Goal: Task Accomplishment & Management: Manage account settings

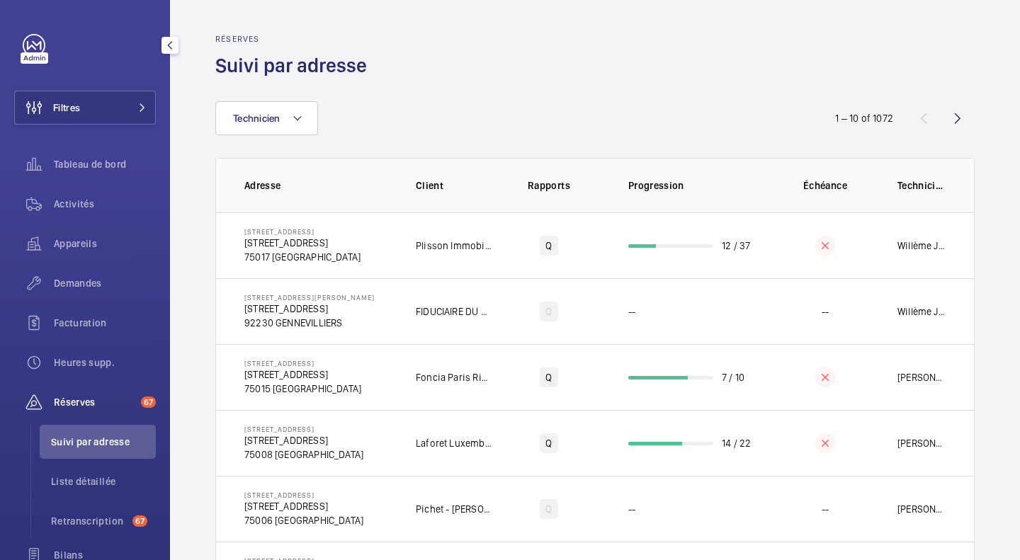
click at [124, 107] on button "Filtres" at bounding box center [85, 108] width 142 height 34
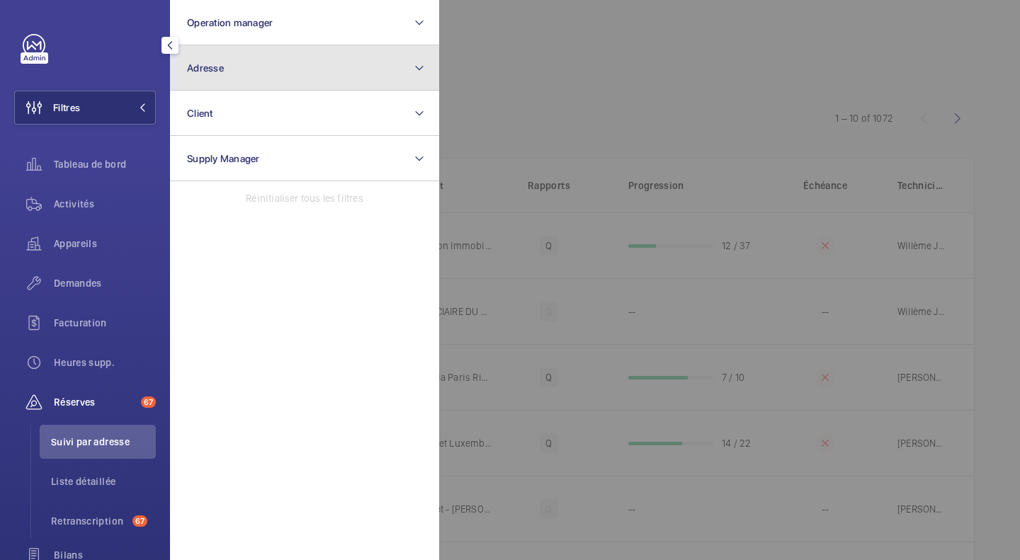
click at [246, 80] on button "Adresse" at bounding box center [304, 67] width 269 height 45
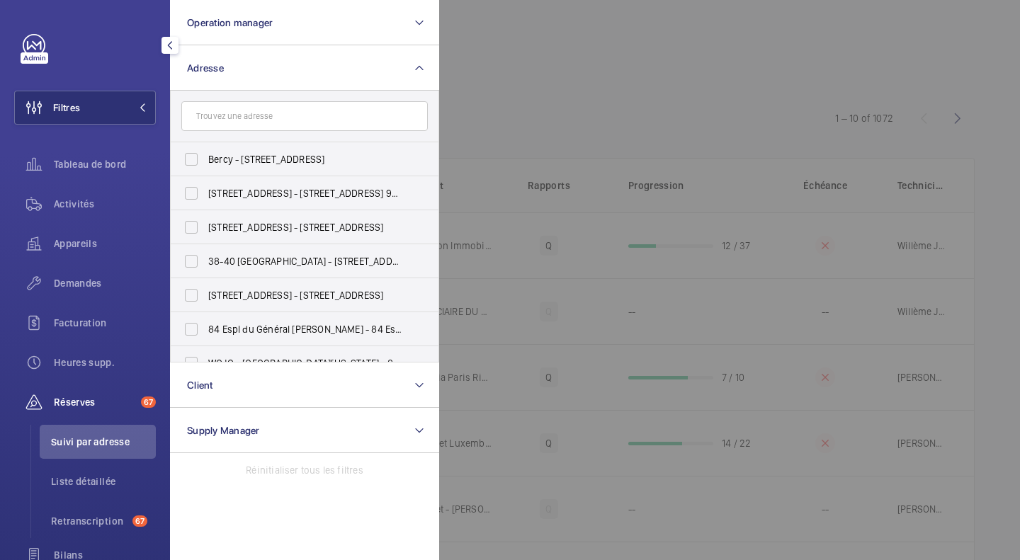
click at [246, 124] on input "text" at bounding box center [304, 116] width 246 height 30
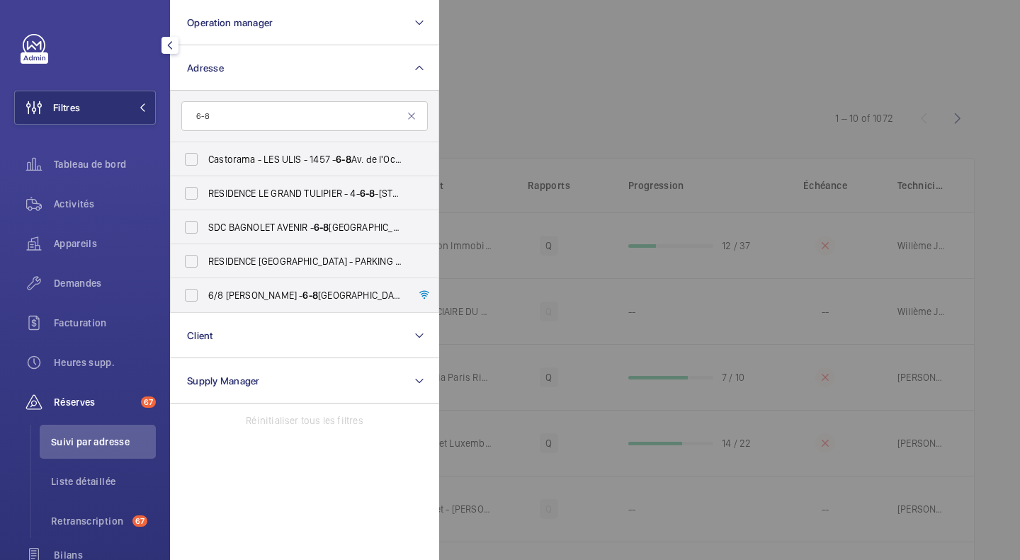
type input "6-8"
click at [186, 301] on input "6/8 Haussmann - [STREET_ADDRESS]" at bounding box center [191, 295] width 28 height 28
checkbox input "true"
click at [545, 63] on div at bounding box center [949, 280] width 1020 height 560
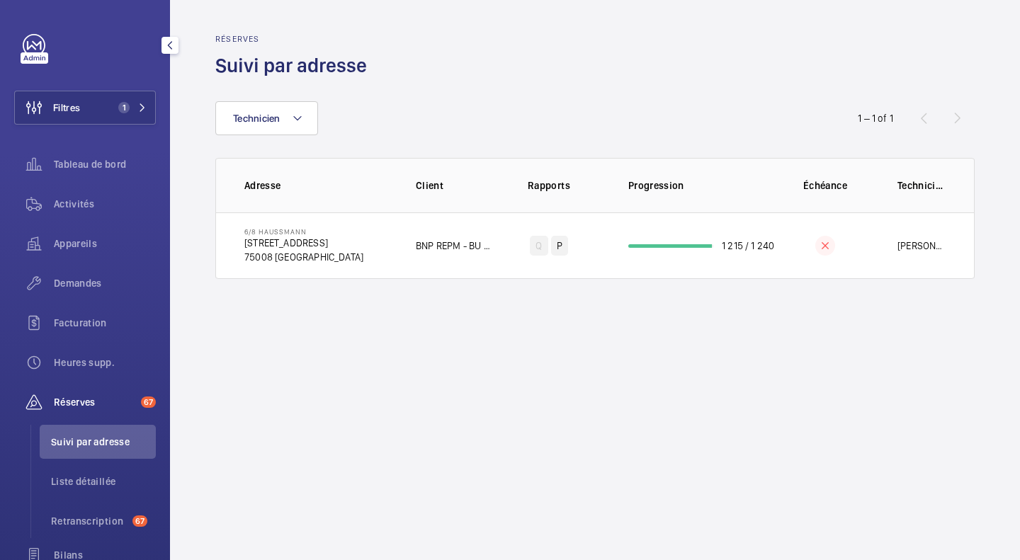
click at [79, 243] on span "Appareils" at bounding box center [105, 244] width 102 height 14
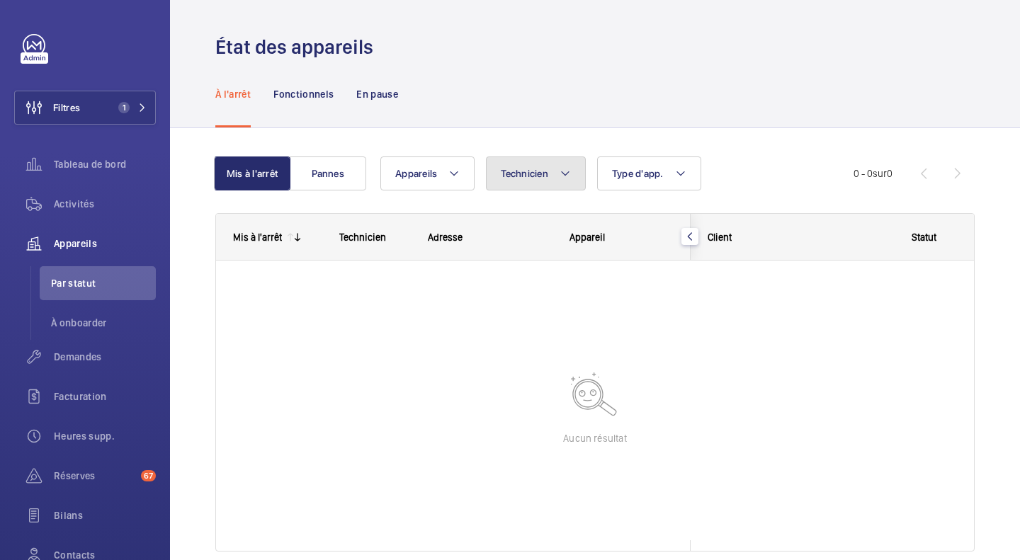
click at [528, 175] on span "Technicien" at bounding box center [524, 173] width 47 height 11
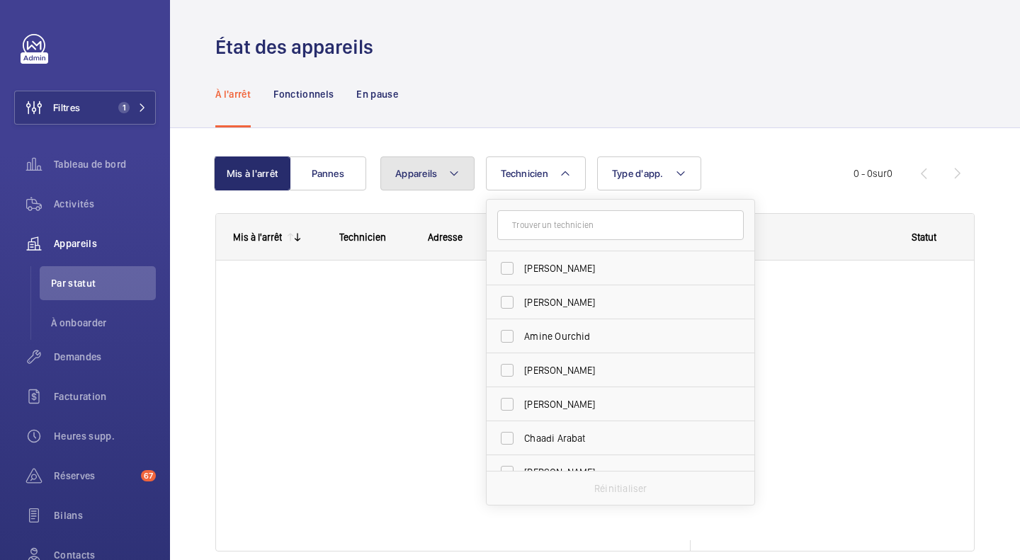
click at [431, 176] on span "Appareils" at bounding box center [416, 173] width 42 height 11
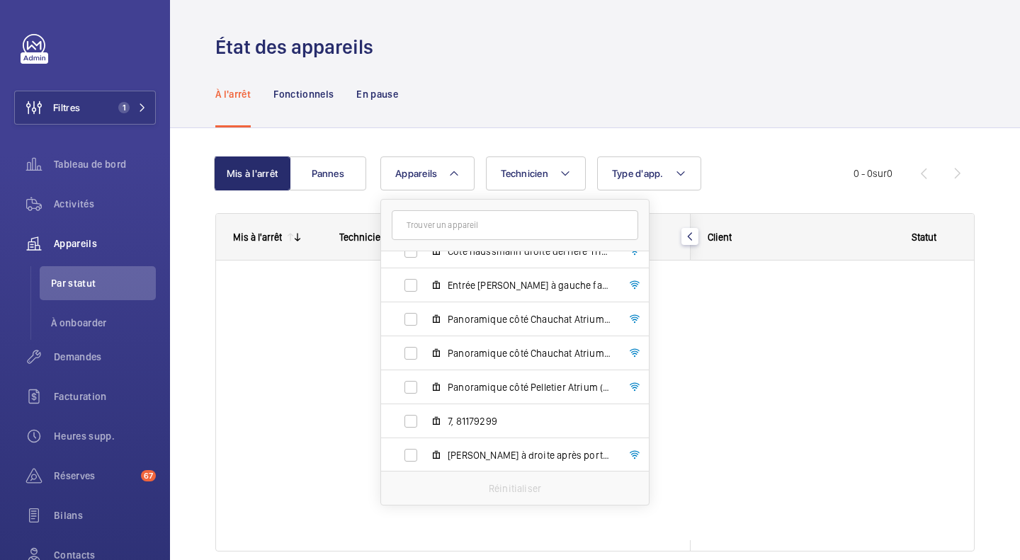
scroll to position [120, 0]
click at [412, 350] on input "Panoramique côté Chauchat Atrium (D) igh, 45NVK564" at bounding box center [411, 352] width 28 height 28
checkbox input "true"
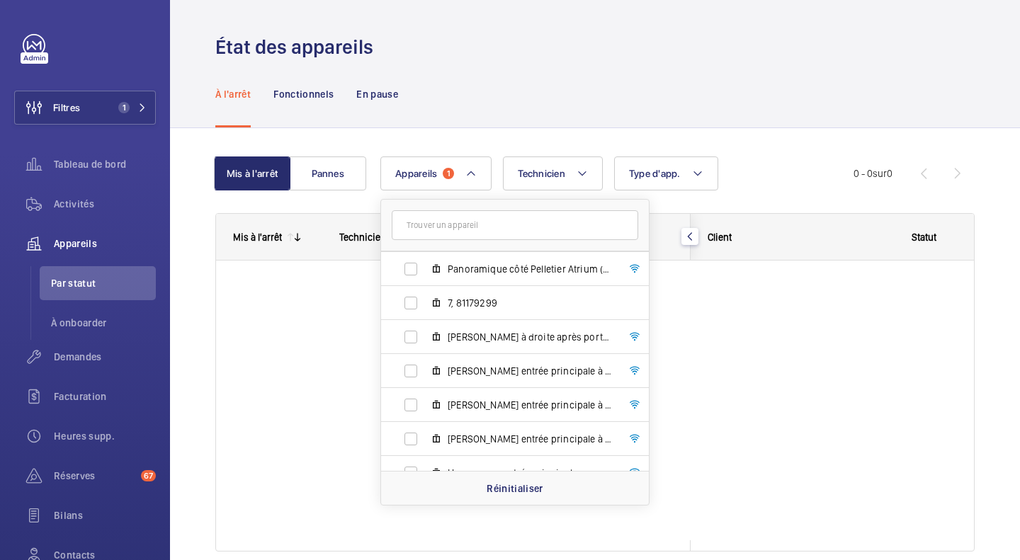
scroll to position [255, 0]
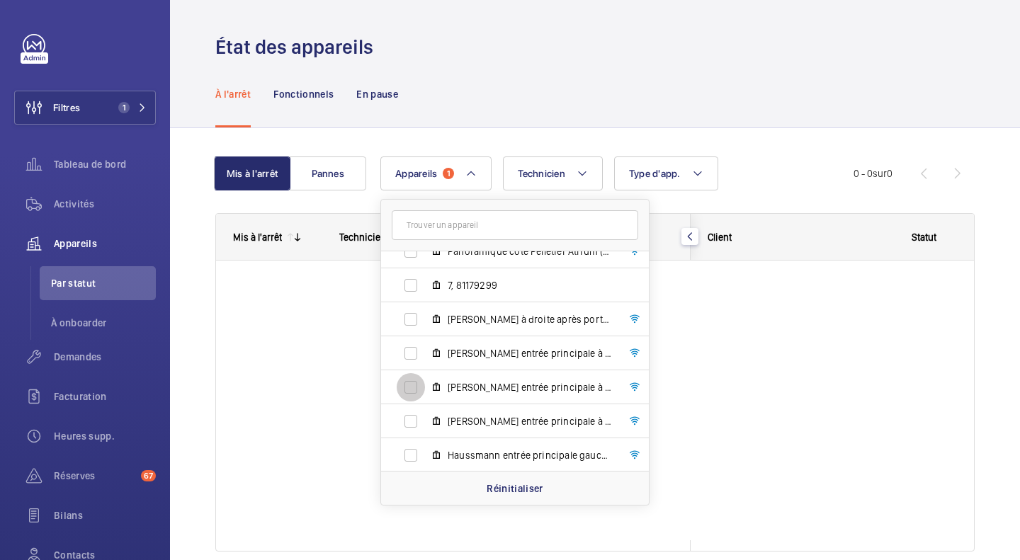
click at [410, 393] on input "[PERSON_NAME] entrée principale à droite igh, 45NLE050" at bounding box center [411, 387] width 28 height 28
checkbox input "true"
click at [753, 62] on div "À l'arrêt Fonctionnels En pause" at bounding box center [594, 93] width 759 height 67
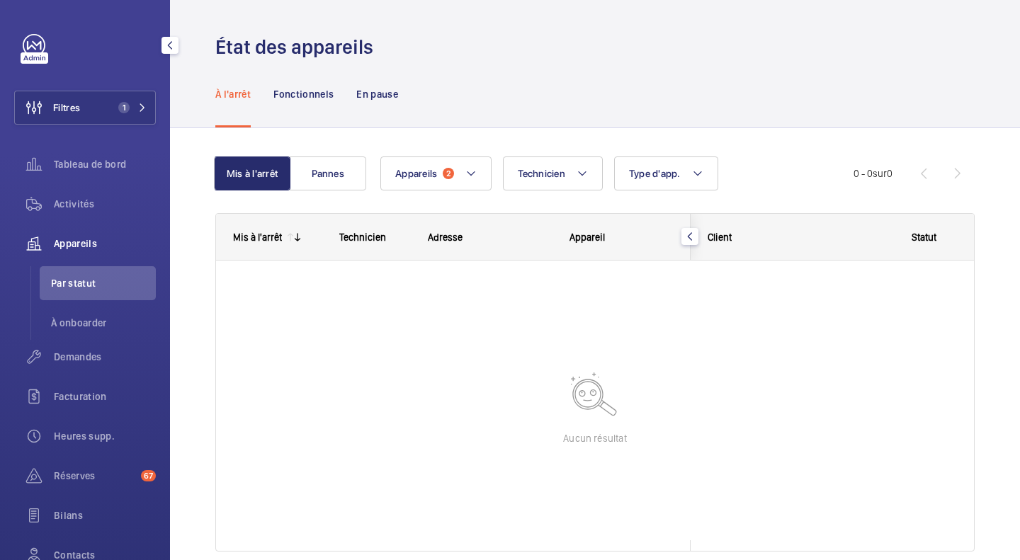
click at [73, 202] on span "Activités" at bounding box center [105, 204] width 102 height 14
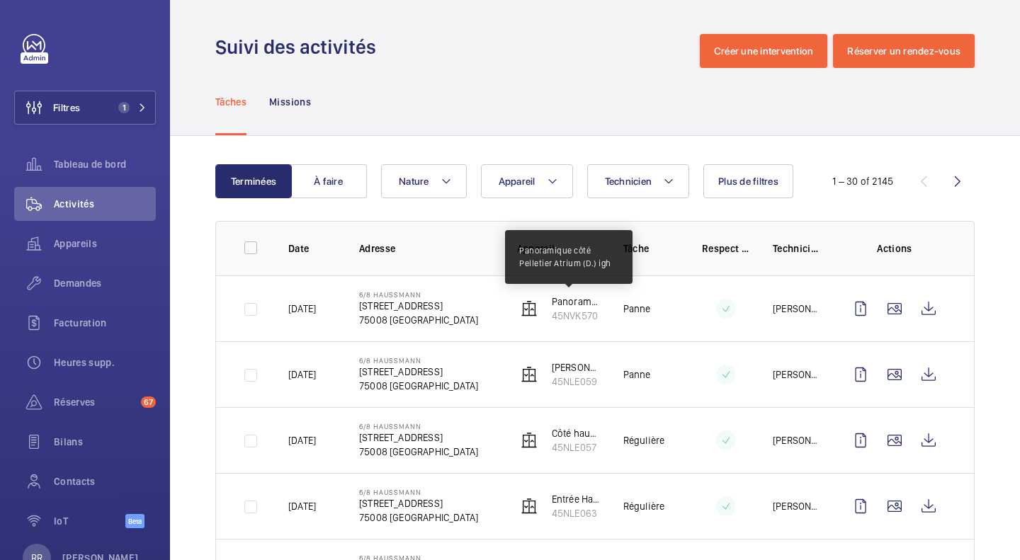
click at [578, 303] on p "Panoramique côté Pelletier Atrium (D.) igh" at bounding box center [576, 302] width 49 height 14
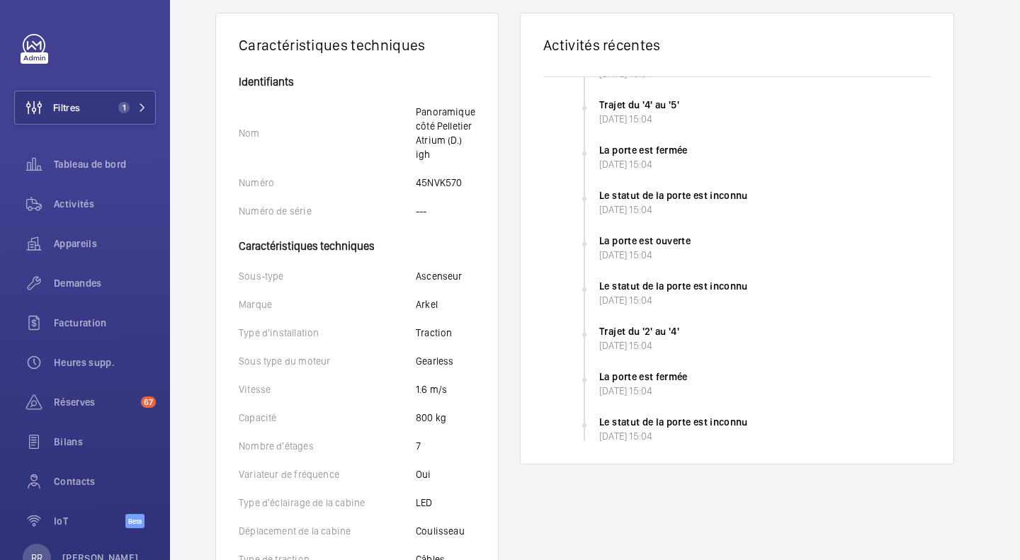
scroll to position [246, 0]
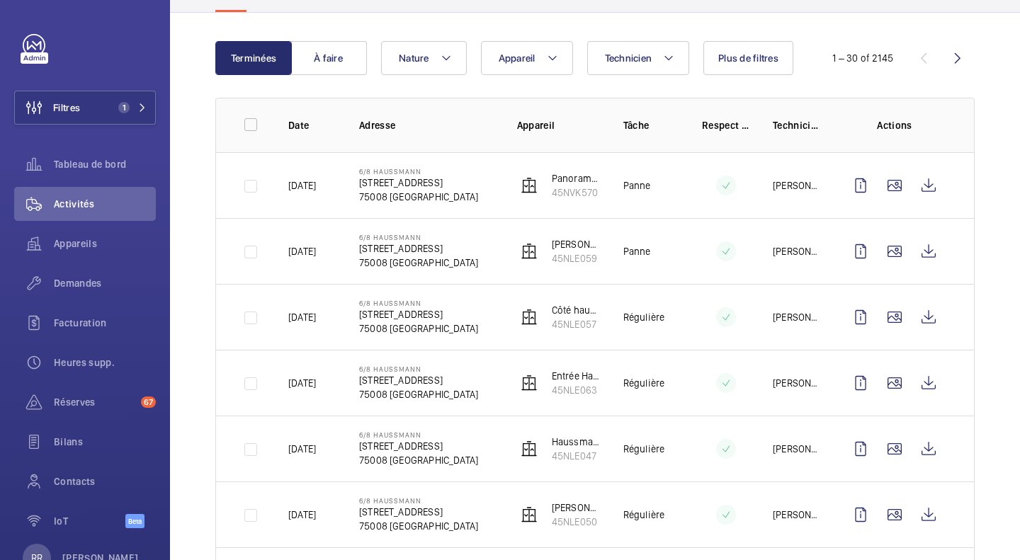
scroll to position [124, 0]
click at [540, 52] on button "Appareil" at bounding box center [527, 57] width 92 height 34
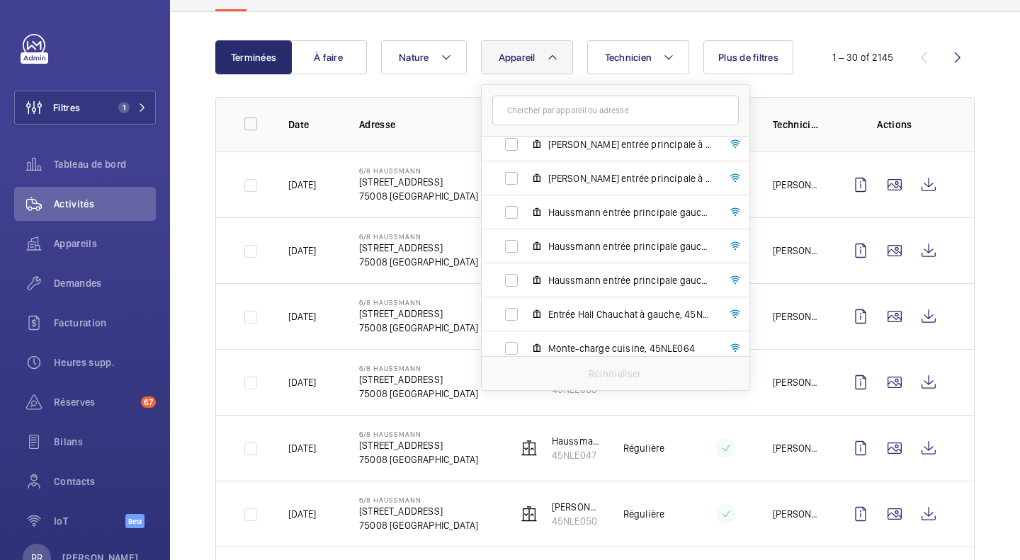
scroll to position [382, 0]
click at [498, 259] on input "Haussmann entrée principale gauche - Tripl. M igh, 45NLE047" at bounding box center [511, 247] width 28 height 28
checkbox input "true"
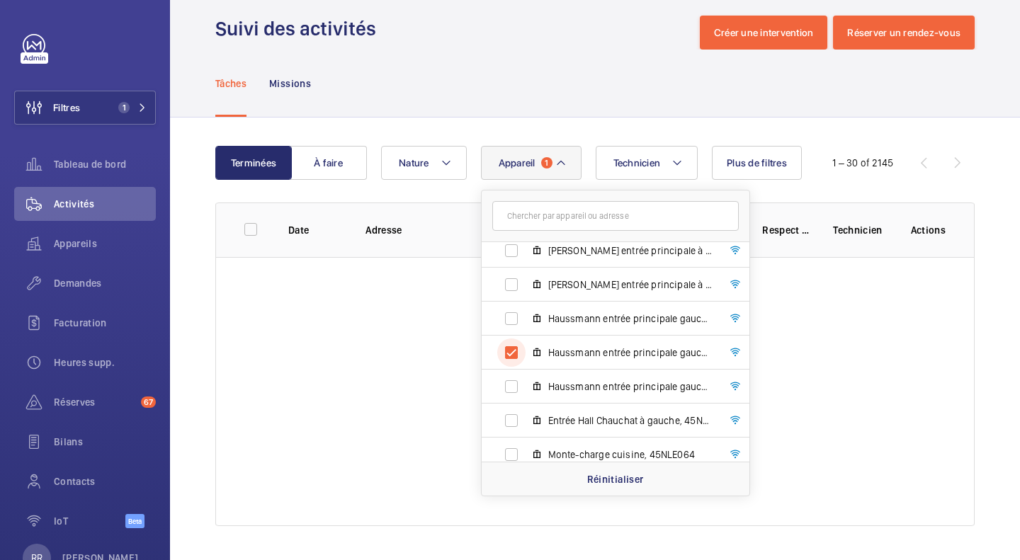
scroll to position [18, 0]
click at [978, 295] on div "Terminées À faire Technicien Appareil 1 6/8 Haussmann - [STREET_ADDRESS] Ascens…" at bounding box center [595, 339] width 850 height 443
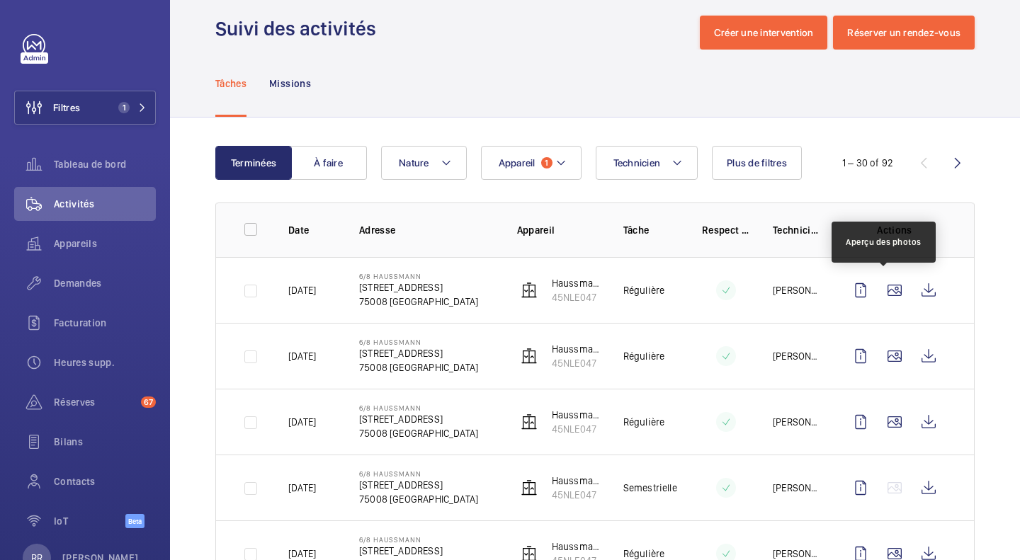
click at [885, 293] on wm-front-icon-button at bounding box center [894, 290] width 34 height 34
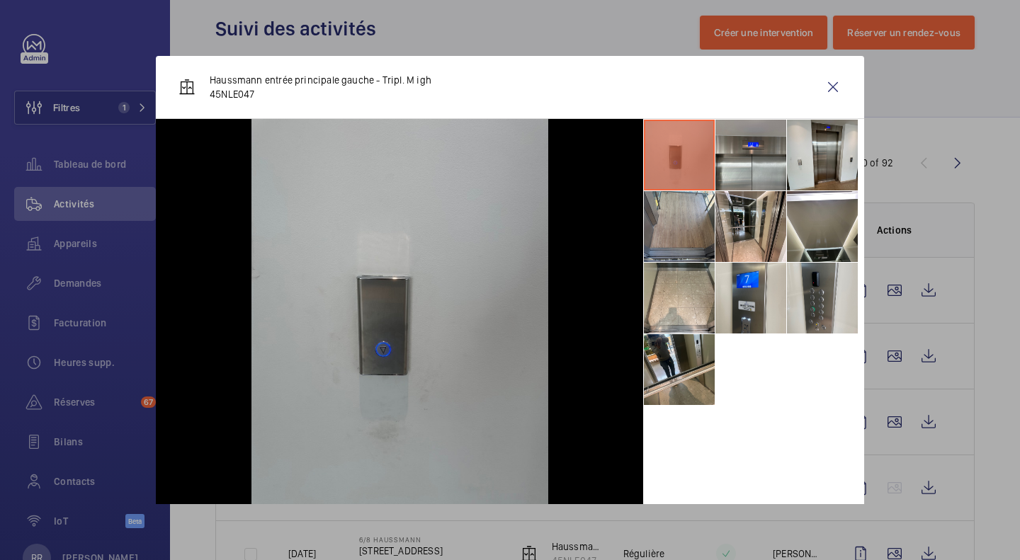
click at [670, 300] on li at bounding box center [679, 298] width 71 height 71
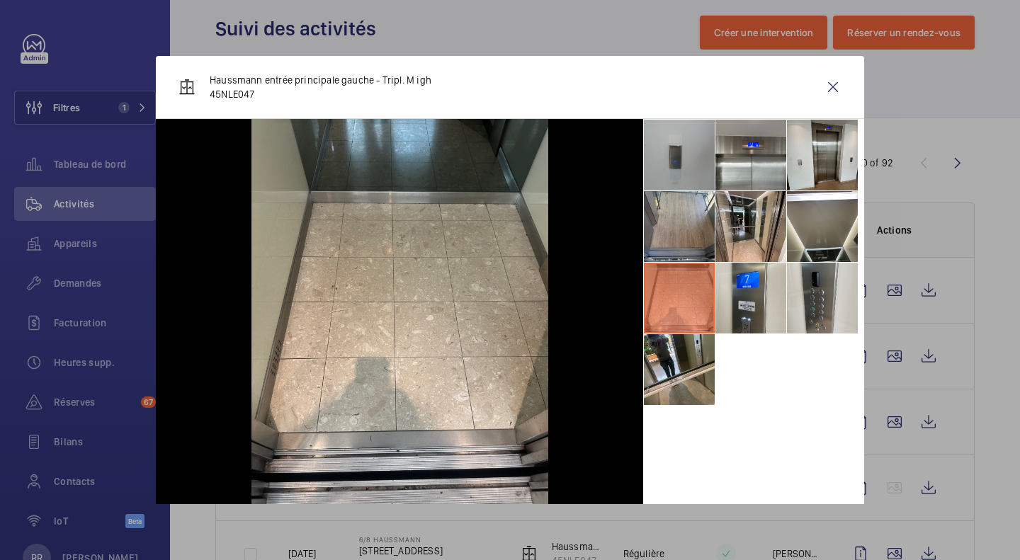
click at [792, 306] on li at bounding box center [822, 298] width 71 height 71
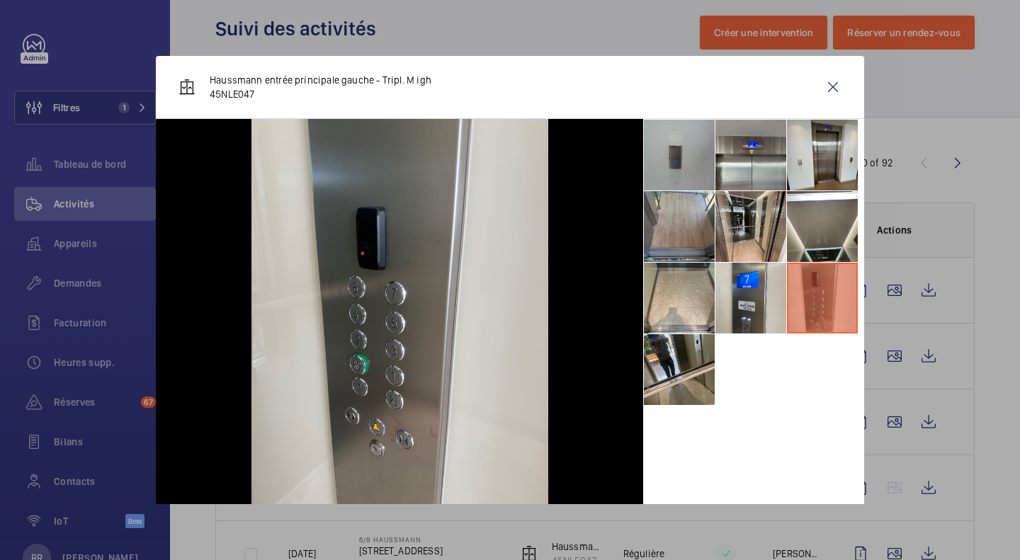
click at [688, 366] on li at bounding box center [679, 369] width 71 height 71
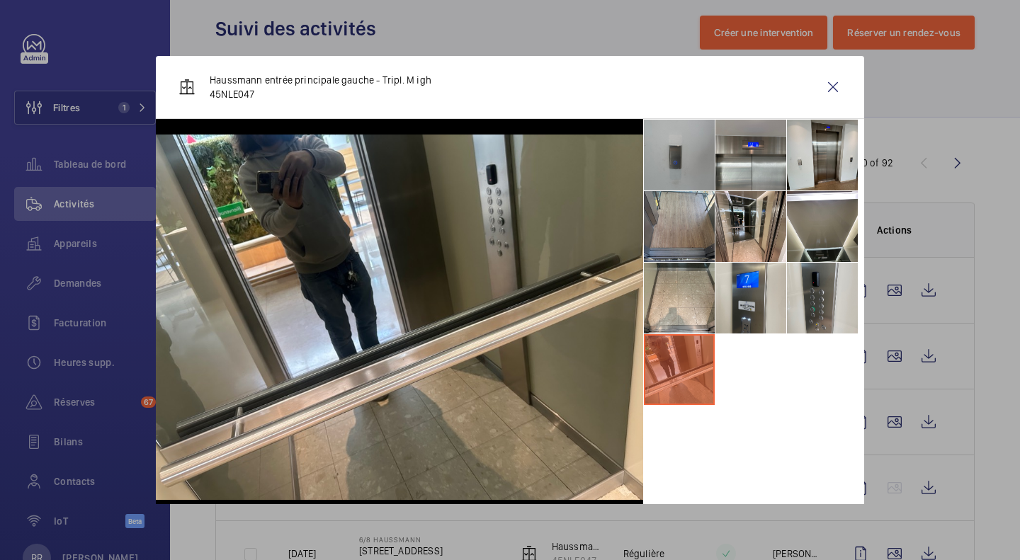
click at [807, 295] on li at bounding box center [822, 298] width 71 height 71
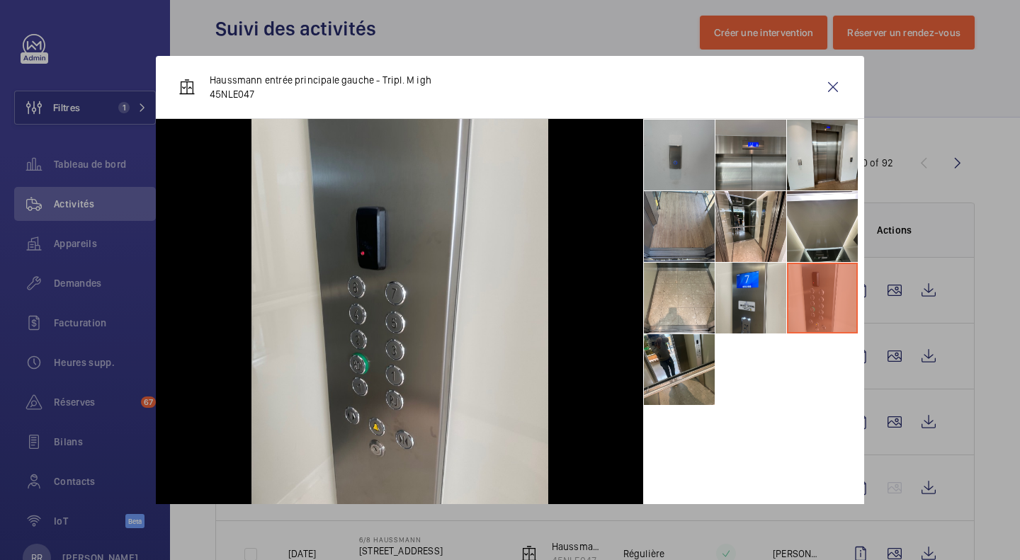
click at [826, 159] on li at bounding box center [822, 155] width 71 height 71
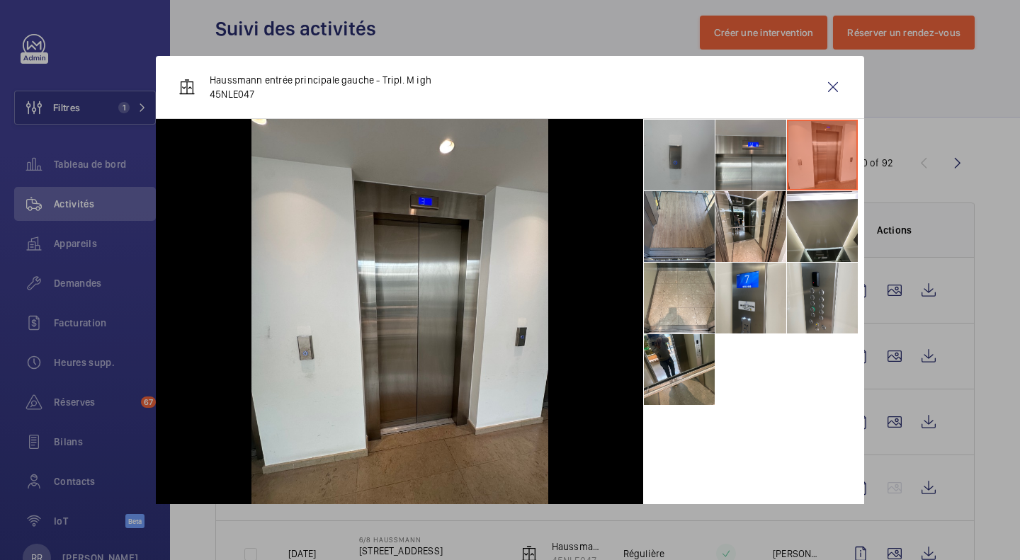
click at [736, 222] on li at bounding box center [750, 226] width 71 height 71
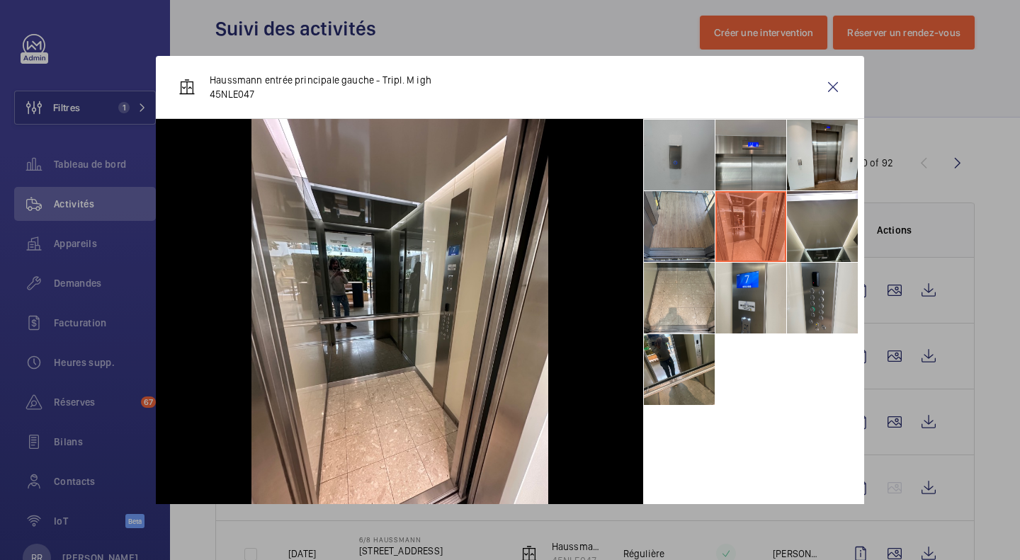
click at [809, 304] on li at bounding box center [822, 298] width 71 height 71
